Goal: Information Seeking & Learning: Learn about a topic

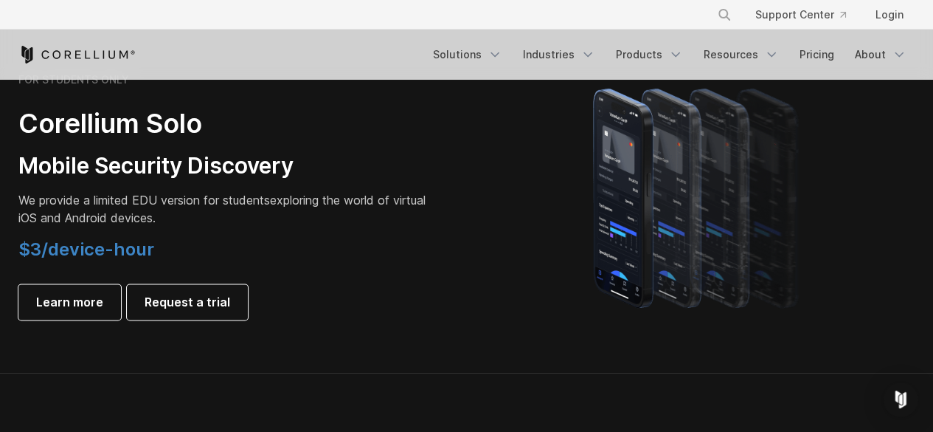
scroll to position [1033, 0]
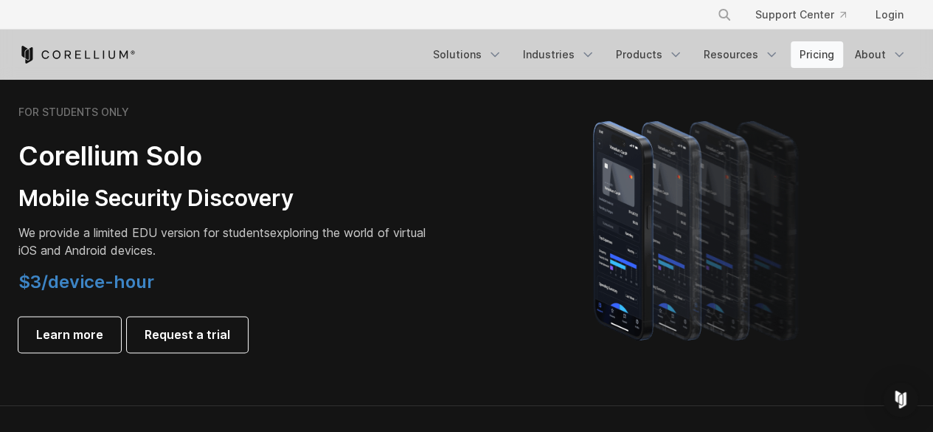
click at [809, 60] on link "Pricing" at bounding box center [817, 54] width 52 height 27
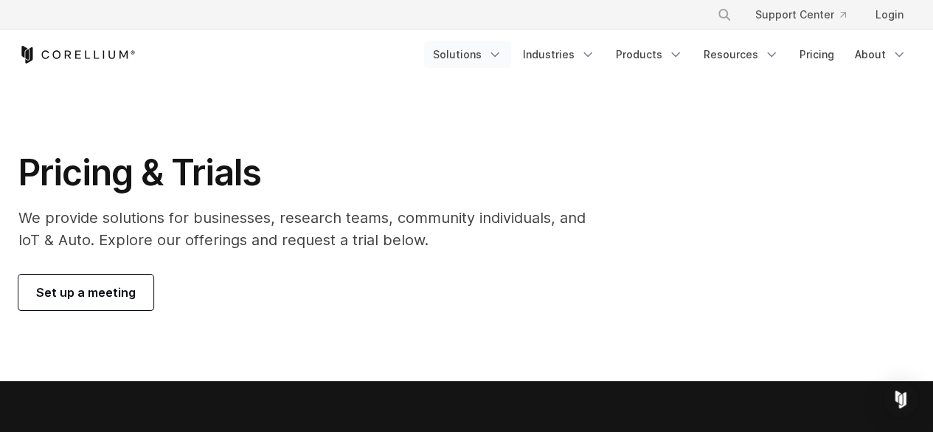
click at [480, 56] on link "Solutions" at bounding box center [467, 54] width 87 height 27
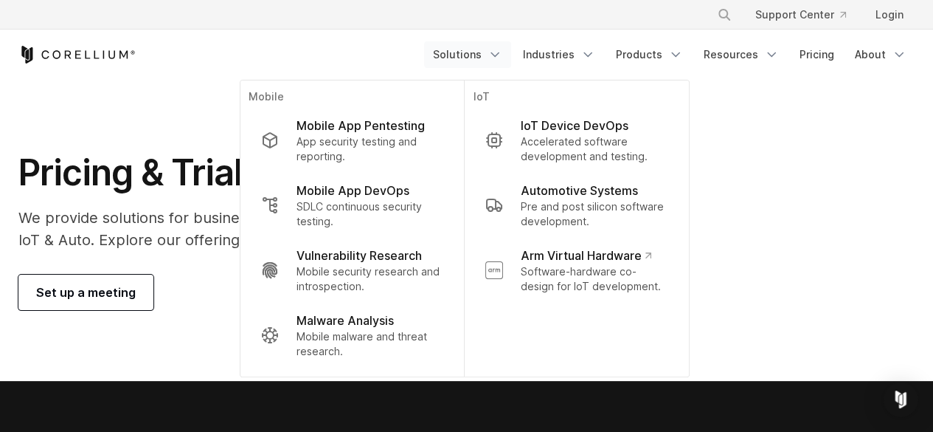
click at [750, 210] on div "Pricing & Trials We provide solutions for businesses, research teams, community…" at bounding box center [467, 230] width 927 height 159
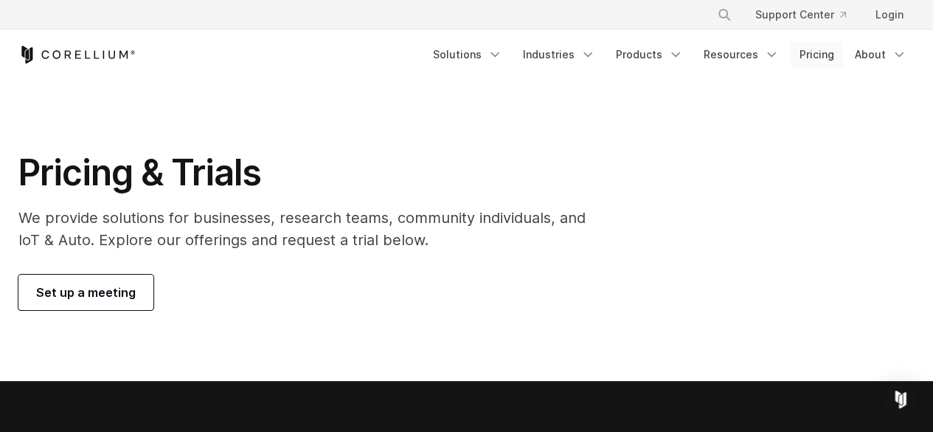
click at [804, 55] on link "Pricing" at bounding box center [817, 54] width 52 height 27
click at [813, 58] on link "Pricing" at bounding box center [817, 54] width 52 height 27
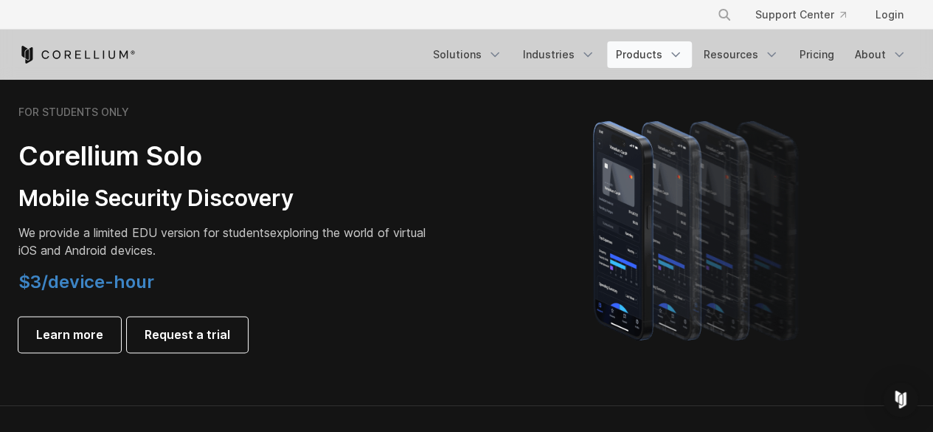
click at [645, 59] on link "Products" at bounding box center [649, 54] width 85 height 27
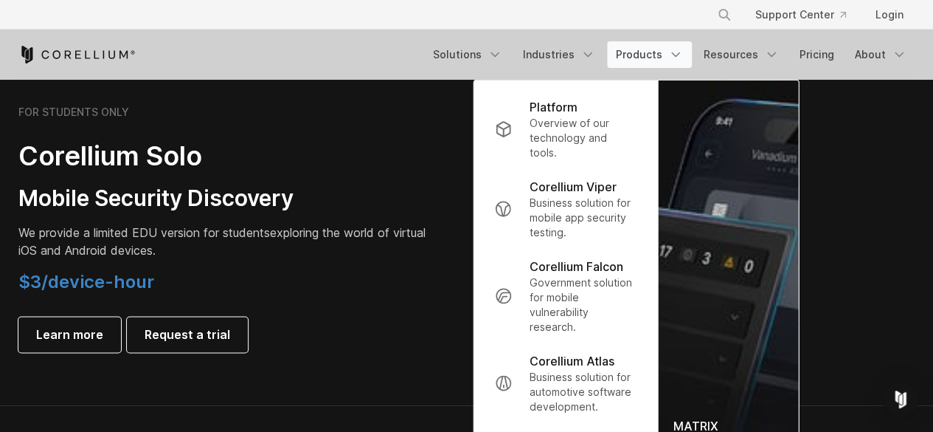
click at [387, 170] on h2 "Corellium Solo" at bounding box center [224, 155] width 413 height 33
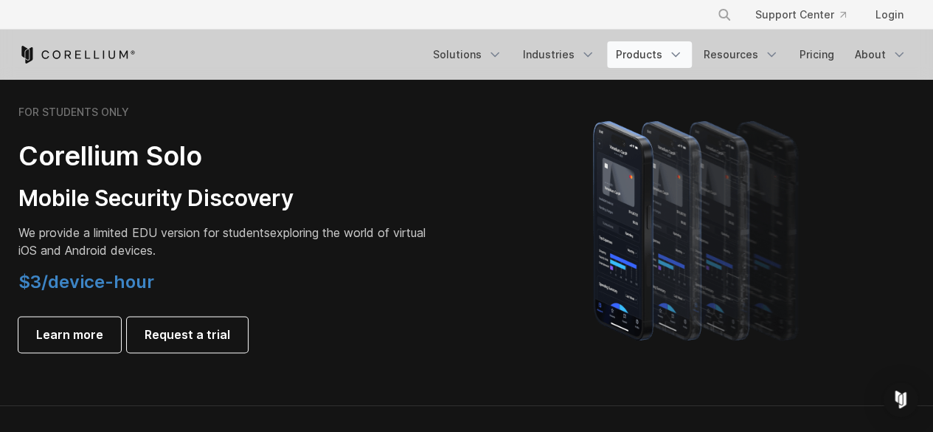
click at [660, 52] on link "Products" at bounding box center [649, 54] width 85 height 27
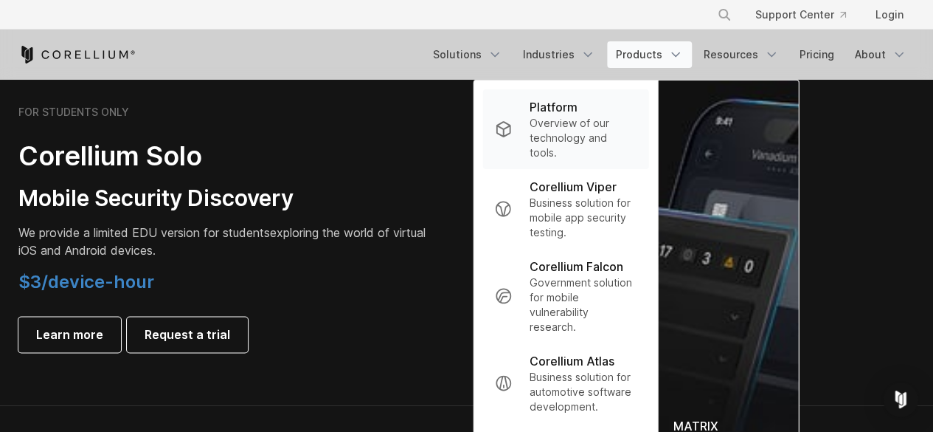
click at [606, 136] on p "Overview of our technology and tools." at bounding box center [584, 138] width 108 height 44
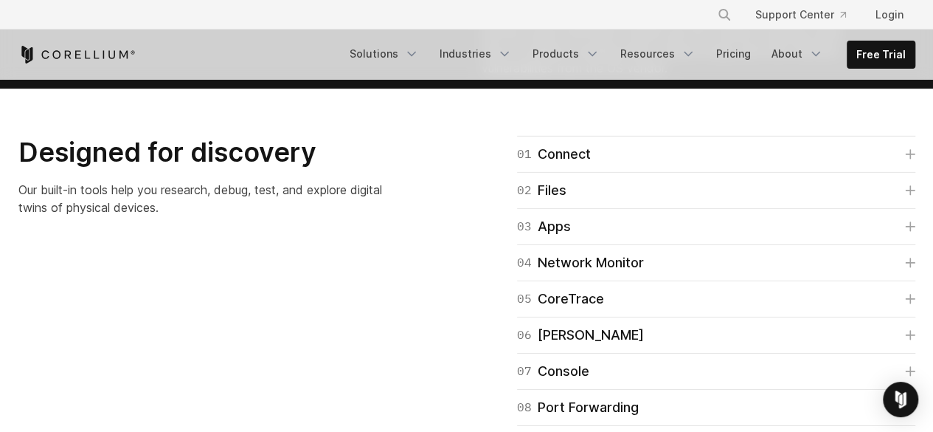
scroll to position [2730, 0]
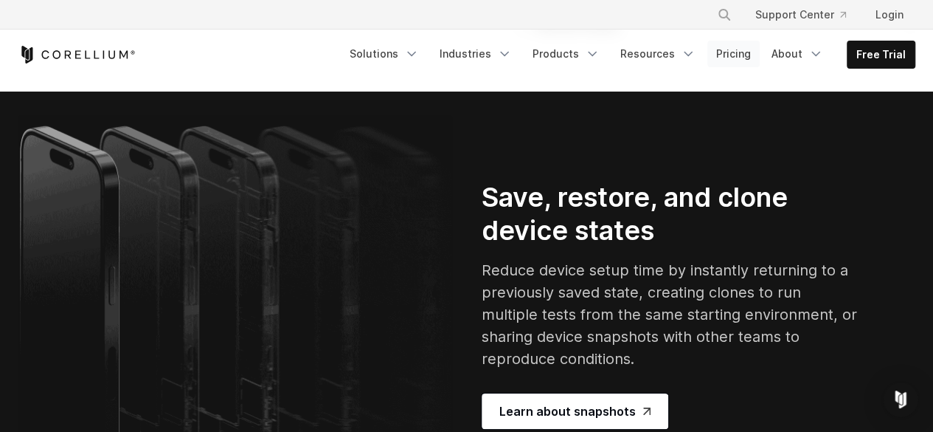
click at [737, 55] on link "Pricing" at bounding box center [734, 54] width 52 height 27
